Goal: Task Accomplishment & Management: Manage account settings

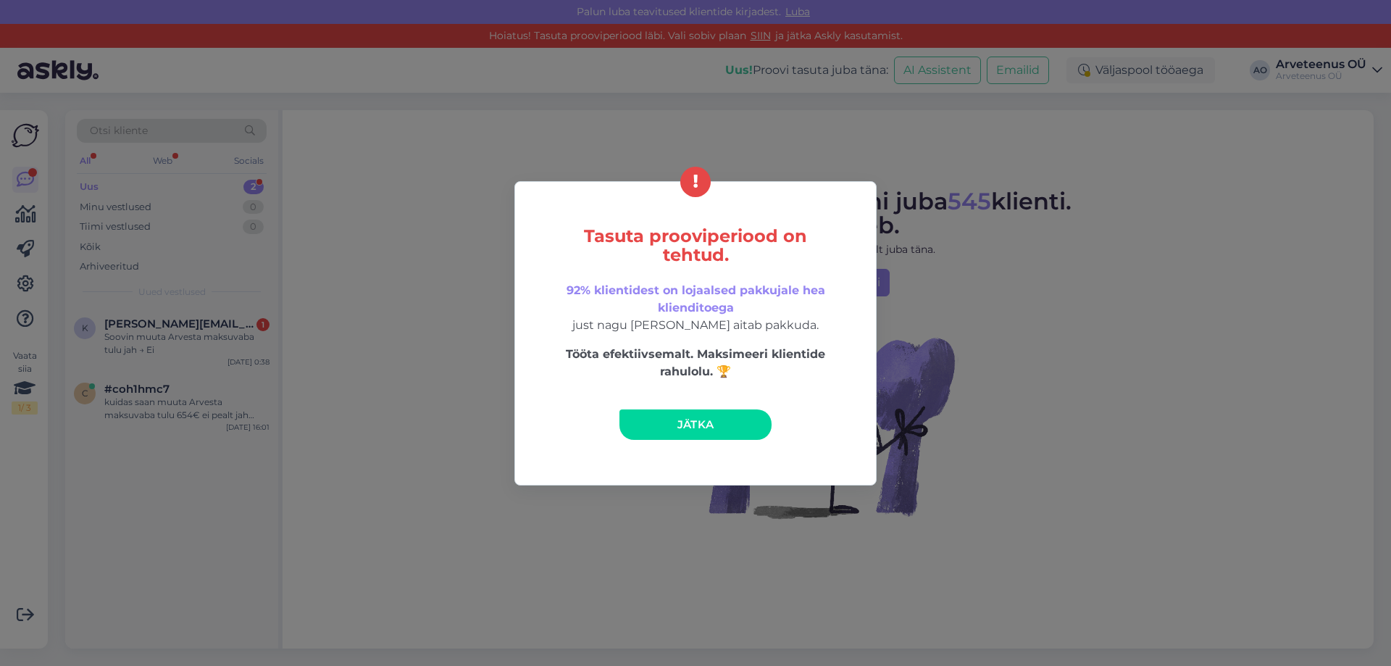
click at [735, 419] on link "Jätka" at bounding box center [696, 424] width 152 height 30
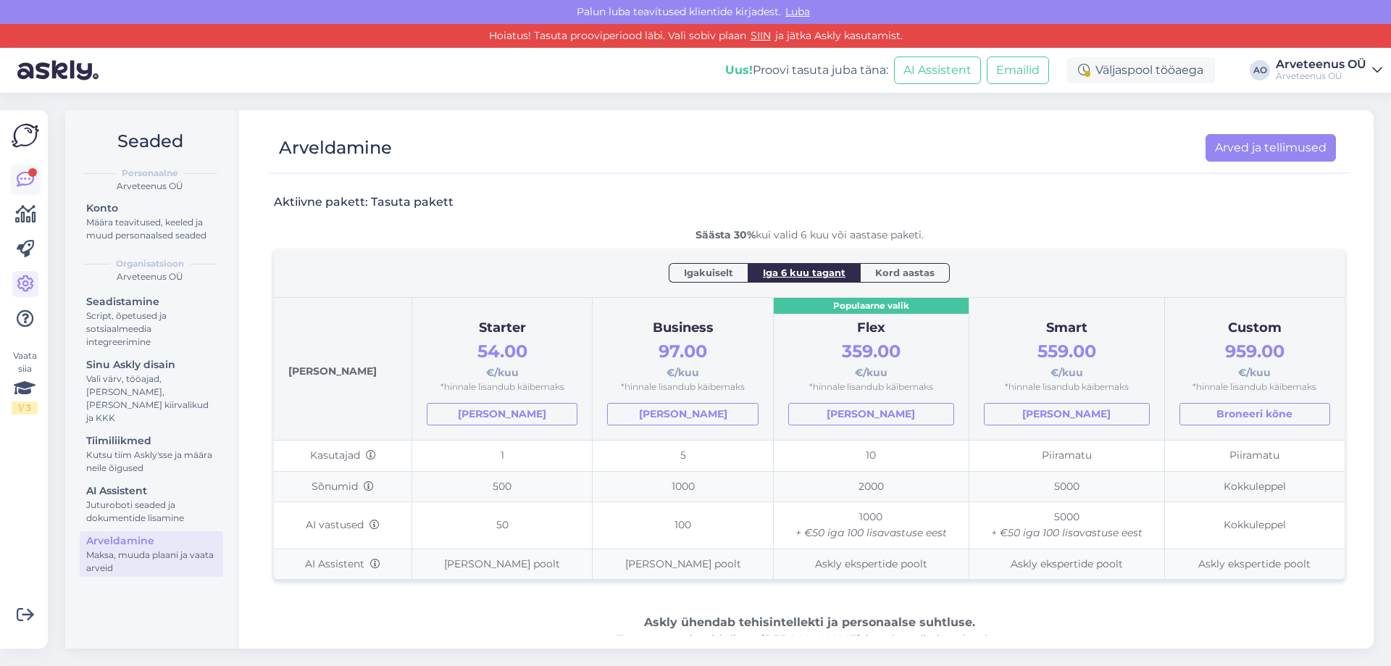
click at [28, 174] on div at bounding box center [32, 172] width 9 height 9
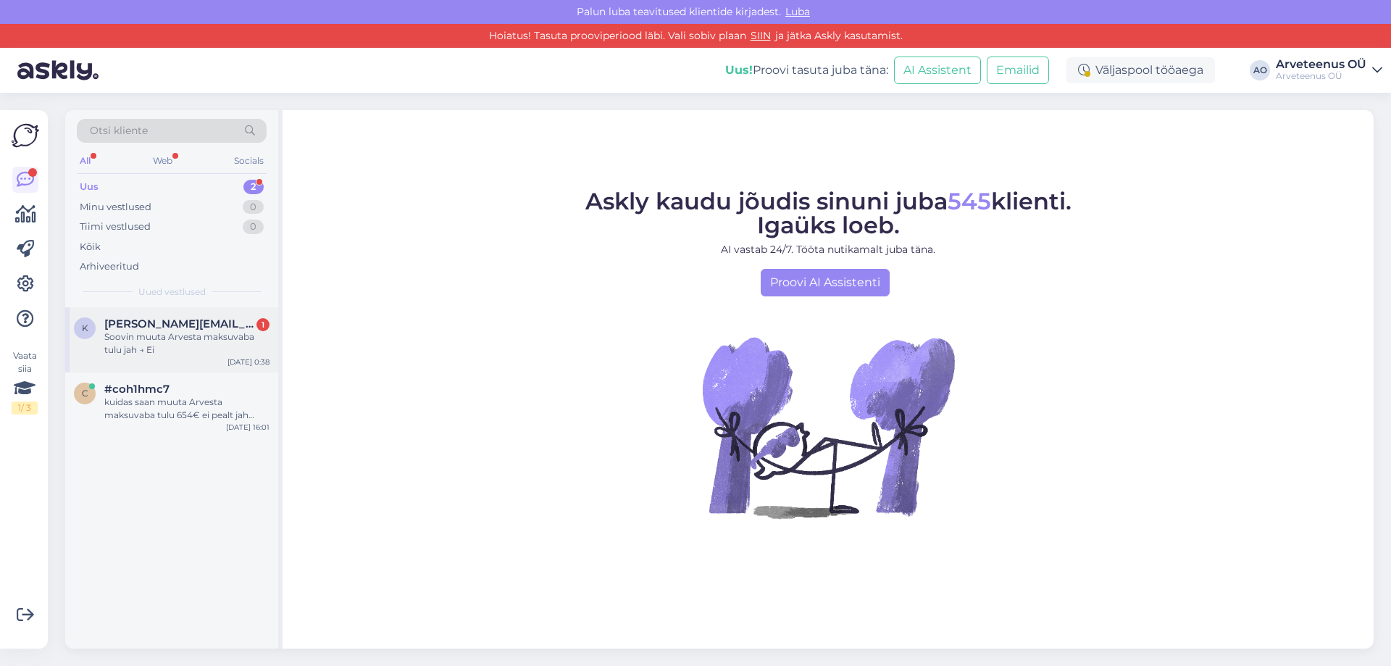
click at [208, 336] on div "Soovin muuta Arvesta maksuvaba tulu jah → Ei" at bounding box center [186, 343] width 165 height 26
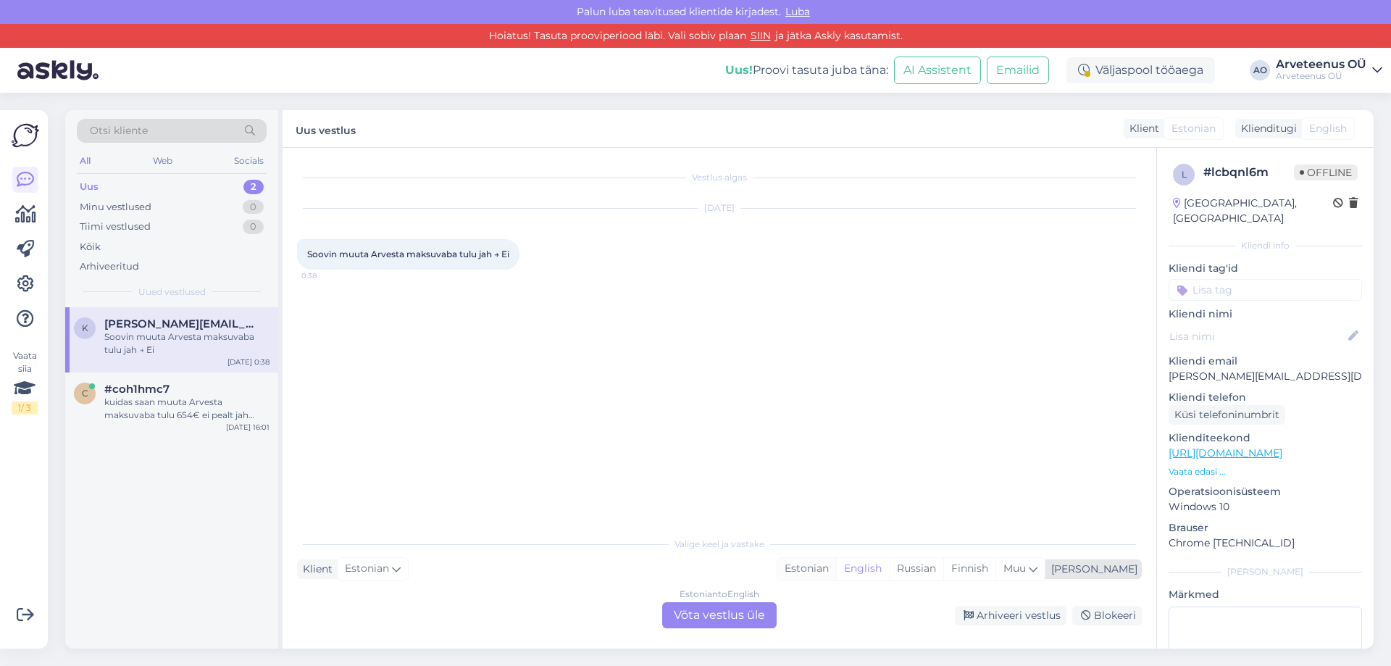
click at [836, 572] on div "Estonian" at bounding box center [806, 569] width 59 height 22
click at [749, 619] on div "Estonian to Estonian Võta vestlus üle" at bounding box center [719, 615] width 114 height 26
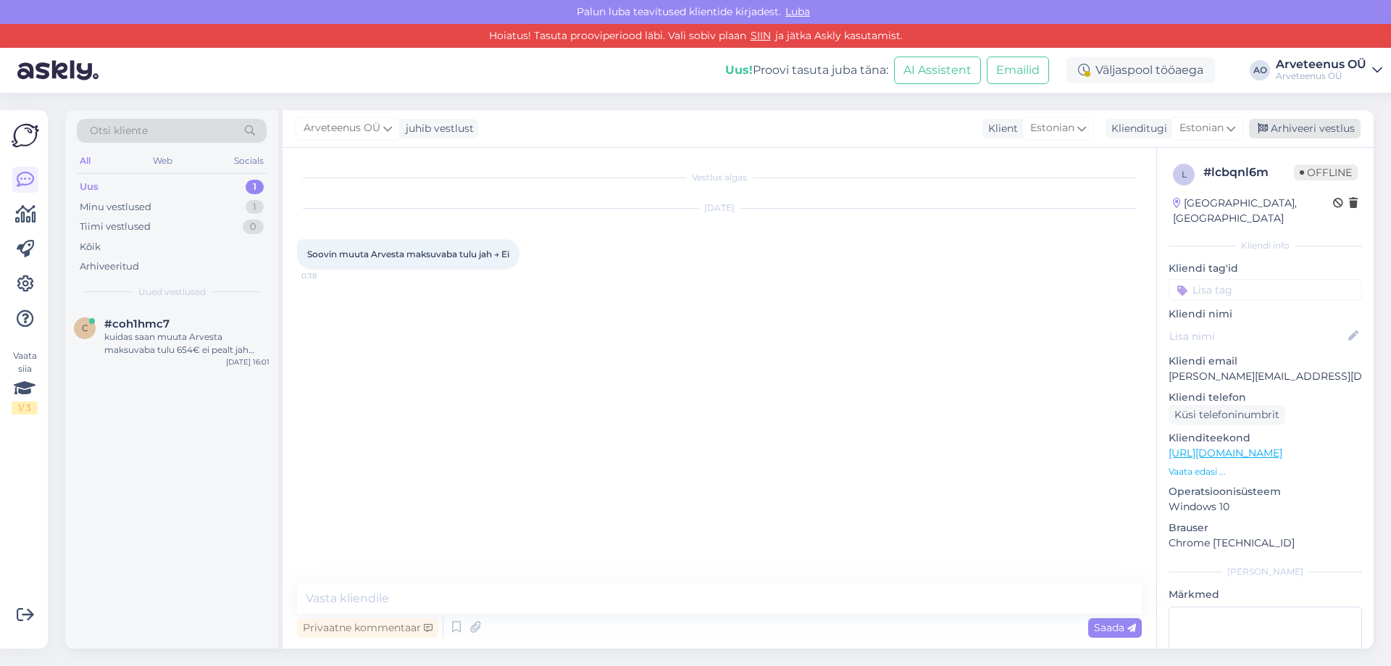
click at [1310, 125] on div "Arhiveeri vestlus" at bounding box center [1305, 129] width 112 height 20
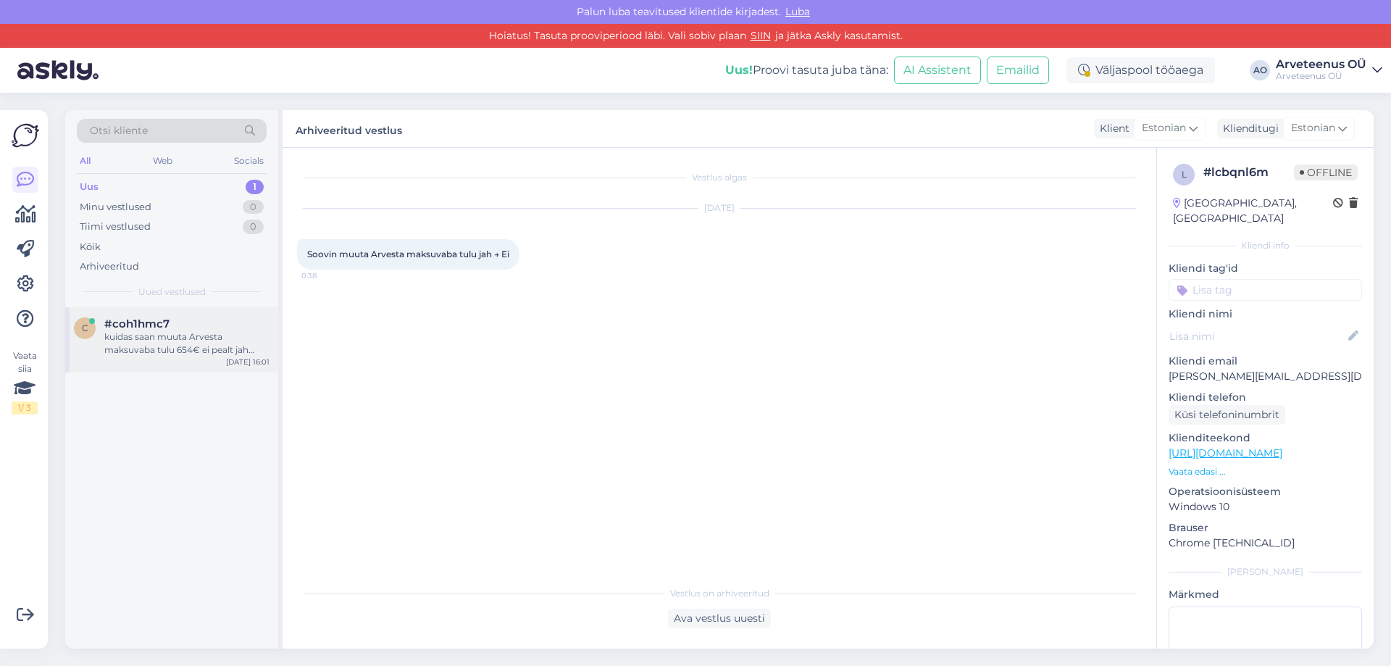
click at [185, 333] on div "kuidas saan muuta Arvesta maksuvaba tulu 654€ ei pealt jah [PERSON_NAME]" at bounding box center [186, 343] width 165 height 26
